Goal: Task Accomplishment & Management: Manage account settings

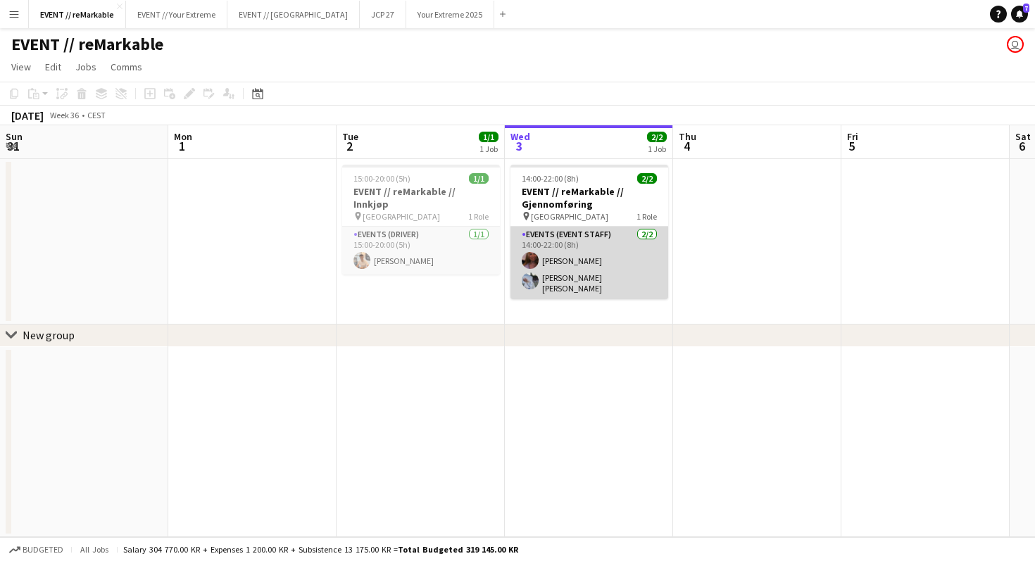
click at [570, 253] on app-card-role "Events (Event Staff) [DATE] 14:00-22:00 (8h) Mathilde Bårreng [PERSON_NAME] [PE…" at bounding box center [589, 263] width 158 height 73
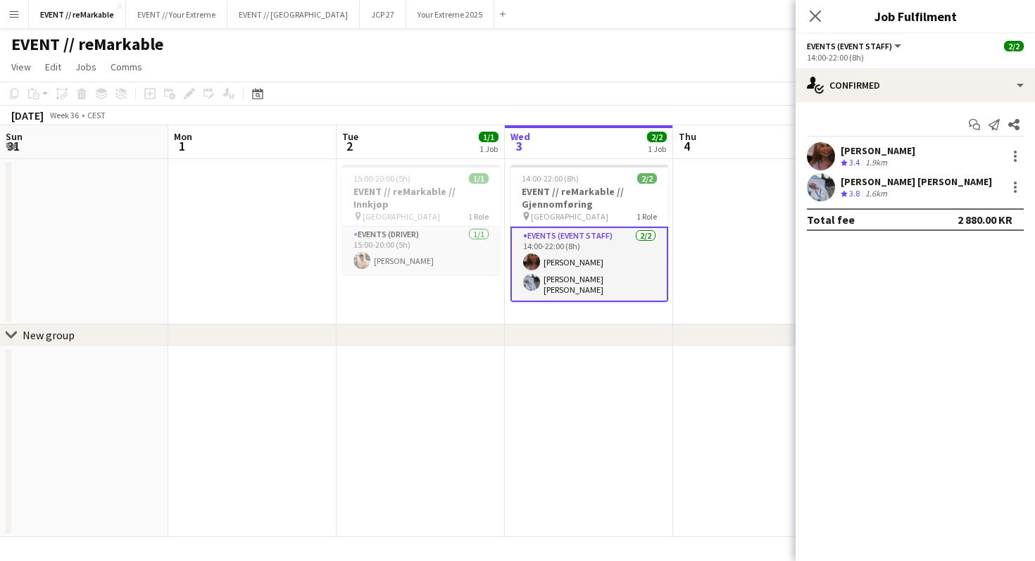
click at [822, 179] on app-user-avatar at bounding box center [821, 187] width 28 height 28
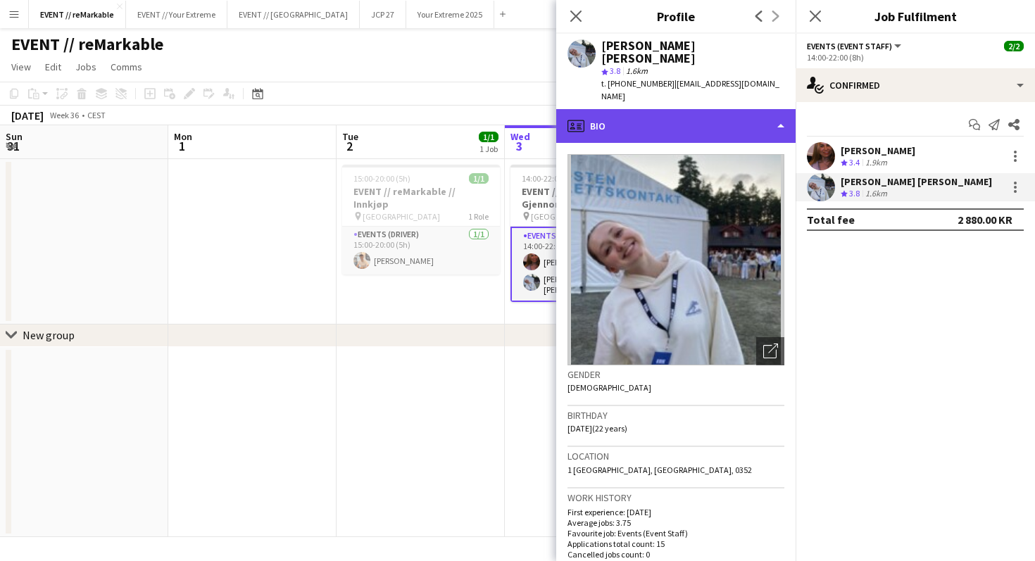
click at [717, 109] on div "profile Bio" at bounding box center [675, 126] width 239 height 34
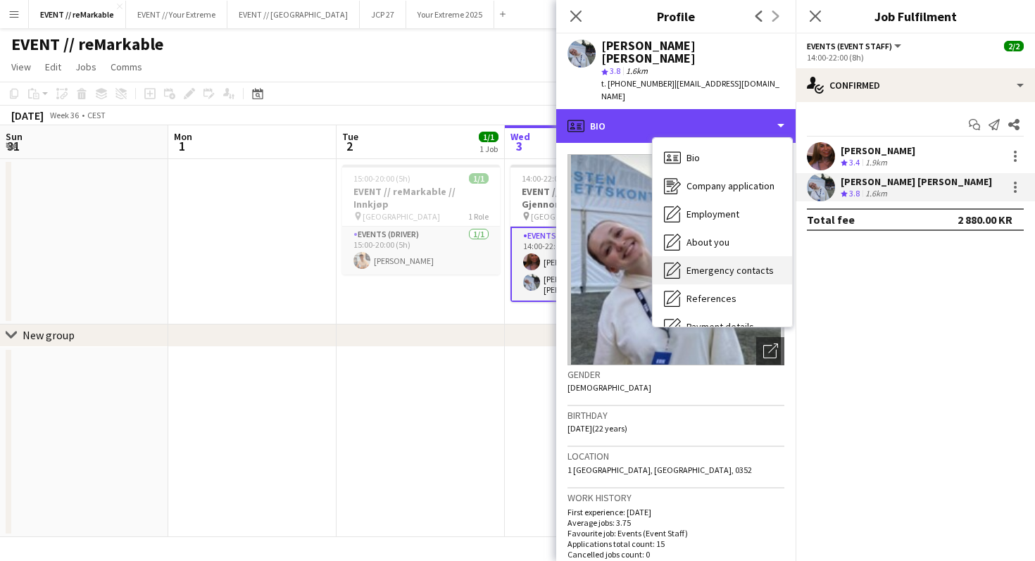
scroll to position [132, 0]
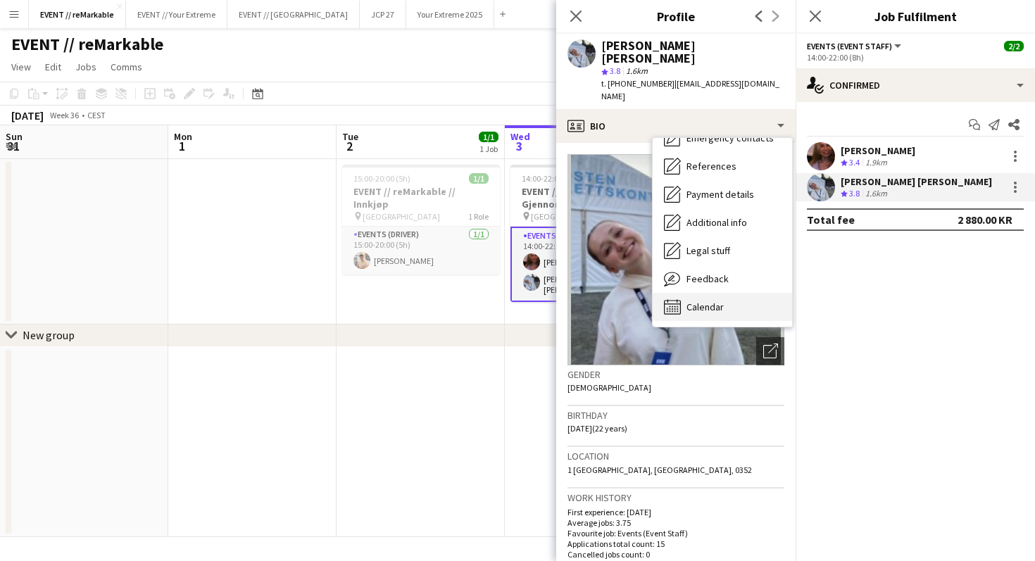
click at [705, 301] on span "Calendar" at bounding box center [704, 307] width 37 height 13
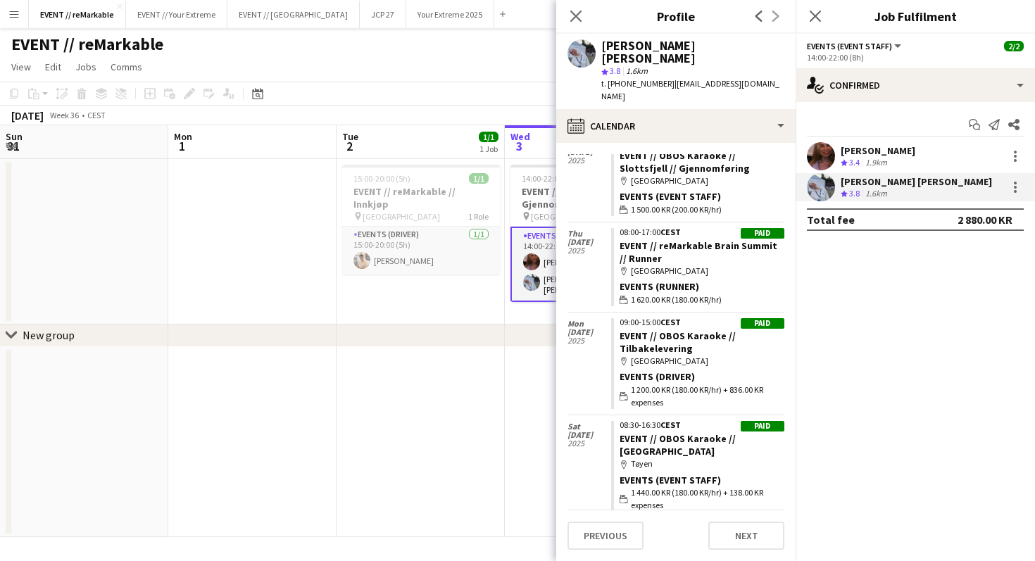
scroll to position [746, 0]
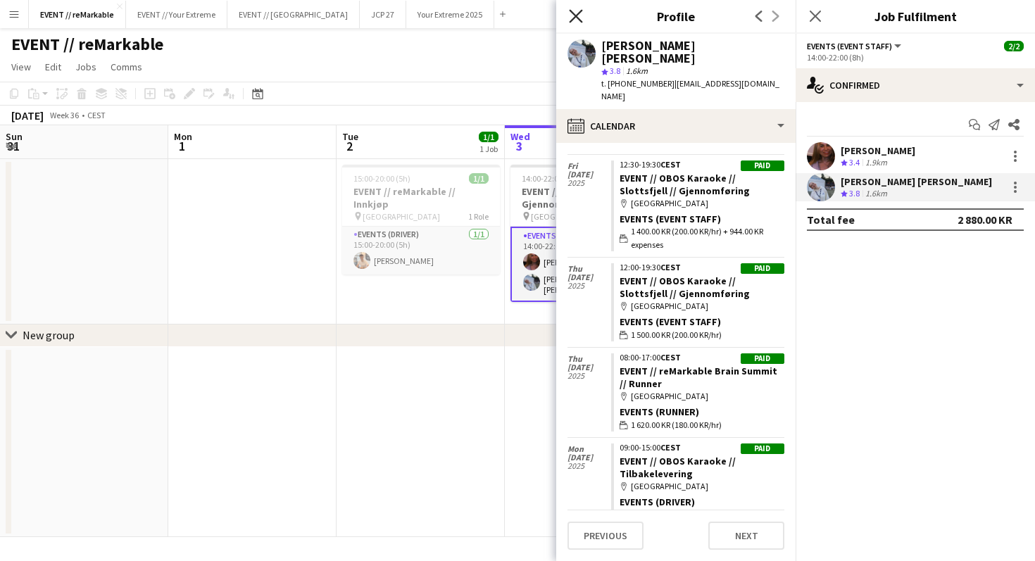
click at [576, 20] on icon "Close pop-in" at bounding box center [575, 15] width 13 height 13
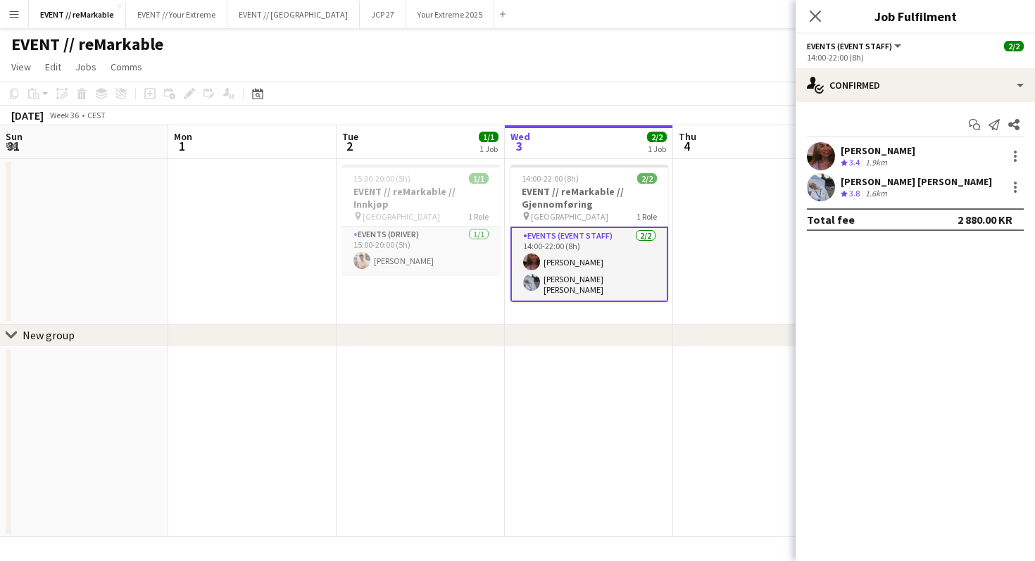
click at [830, 154] on app-user-avatar at bounding box center [821, 156] width 28 height 28
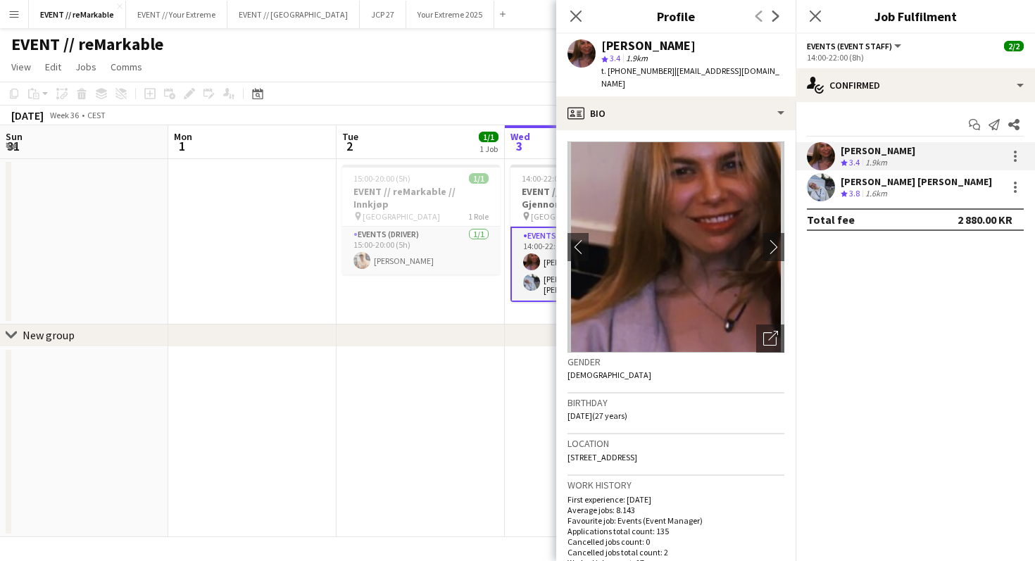
click at [830, 154] on app-user-avatar at bounding box center [821, 156] width 28 height 28
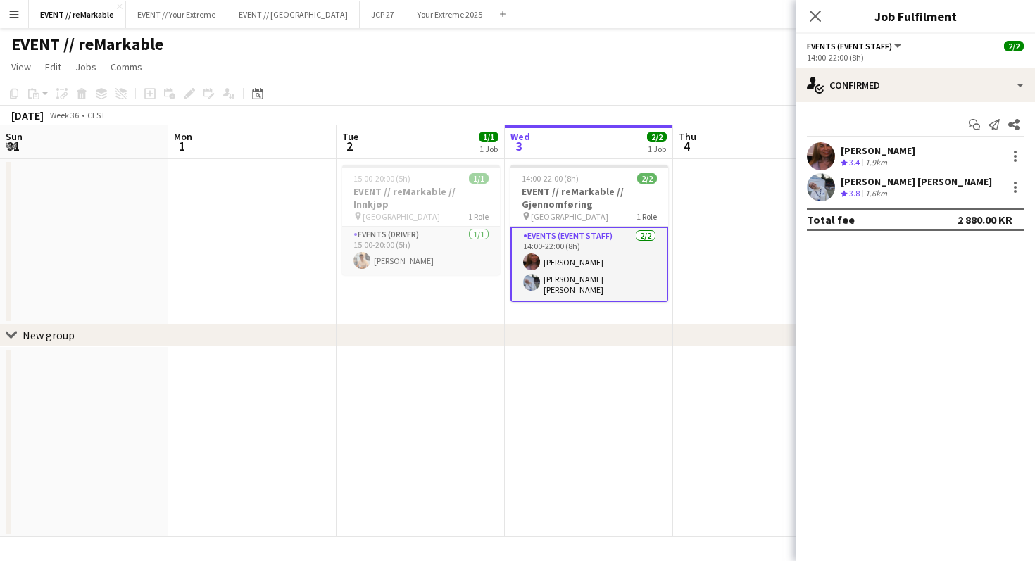
click at [816, 25] on div "Close pop-in" at bounding box center [815, 16] width 39 height 32
click at [816, 19] on icon "Close pop-in" at bounding box center [814, 15] width 13 height 13
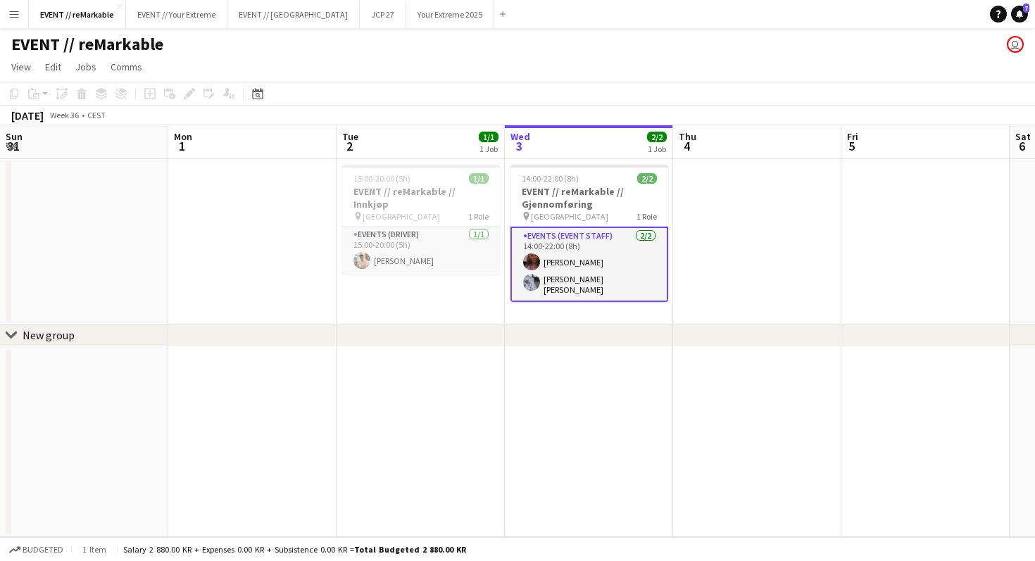
click at [752, 71] on app-page-menu "View Day view expanded Day view collapsed Month view Date picker Jump to [DATE]…" at bounding box center [517, 68] width 1035 height 27
